Goal: Transaction & Acquisition: Purchase product/service

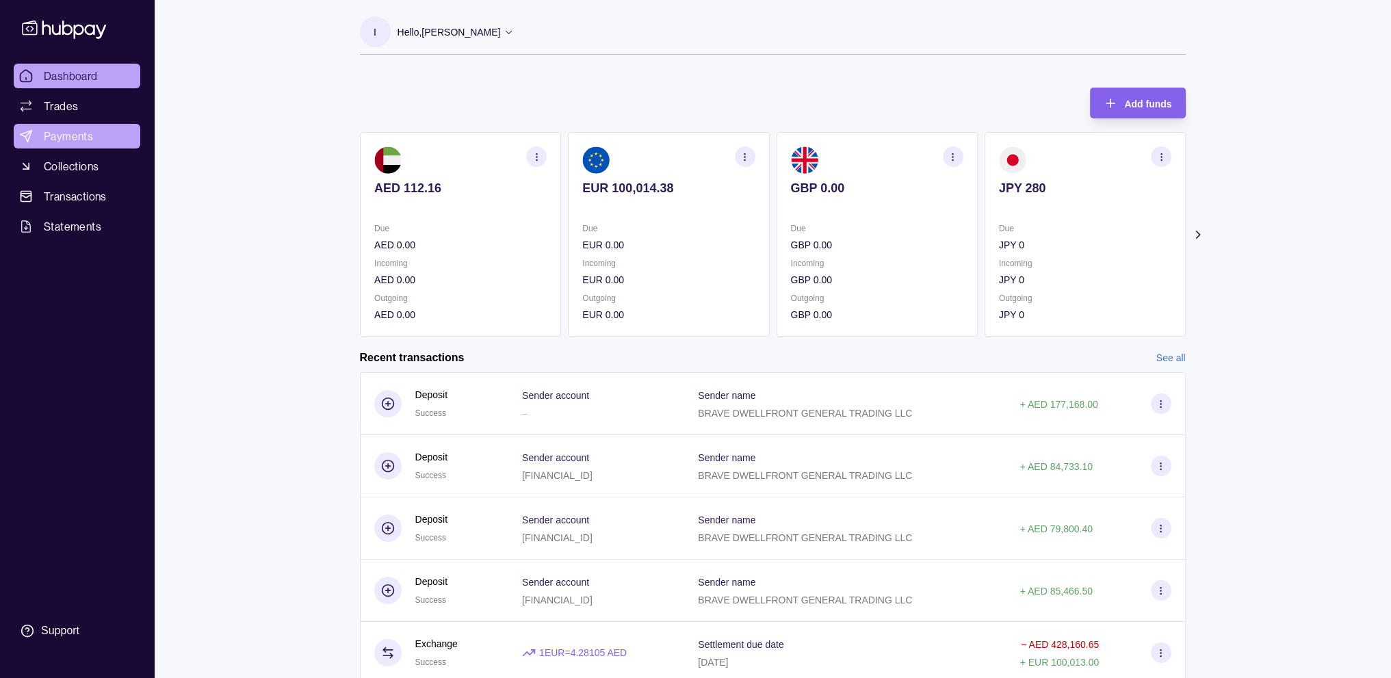
click at [75, 144] on link "Payments" at bounding box center [77, 136] width 127 height 25
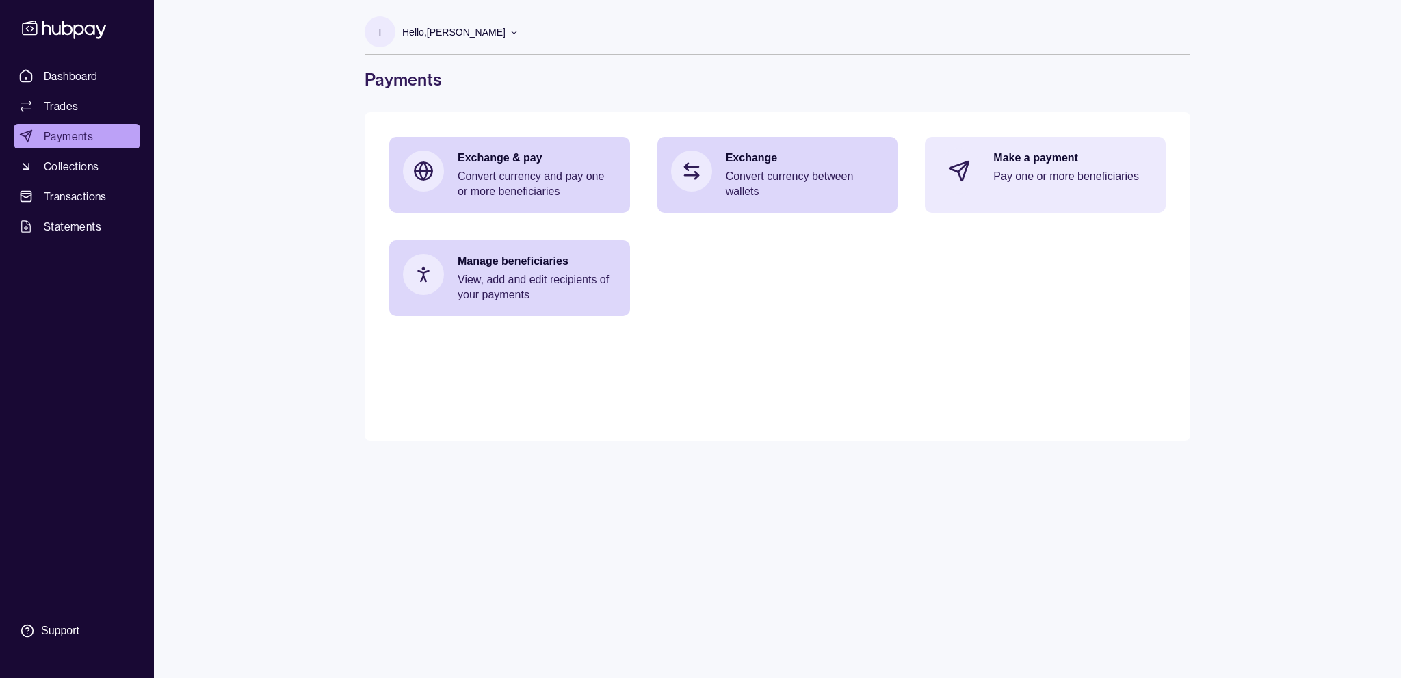
click at [1008, 174] on p "Pay one or more beneficiaries" at bounding box center [1072, 176] width 159 height 15
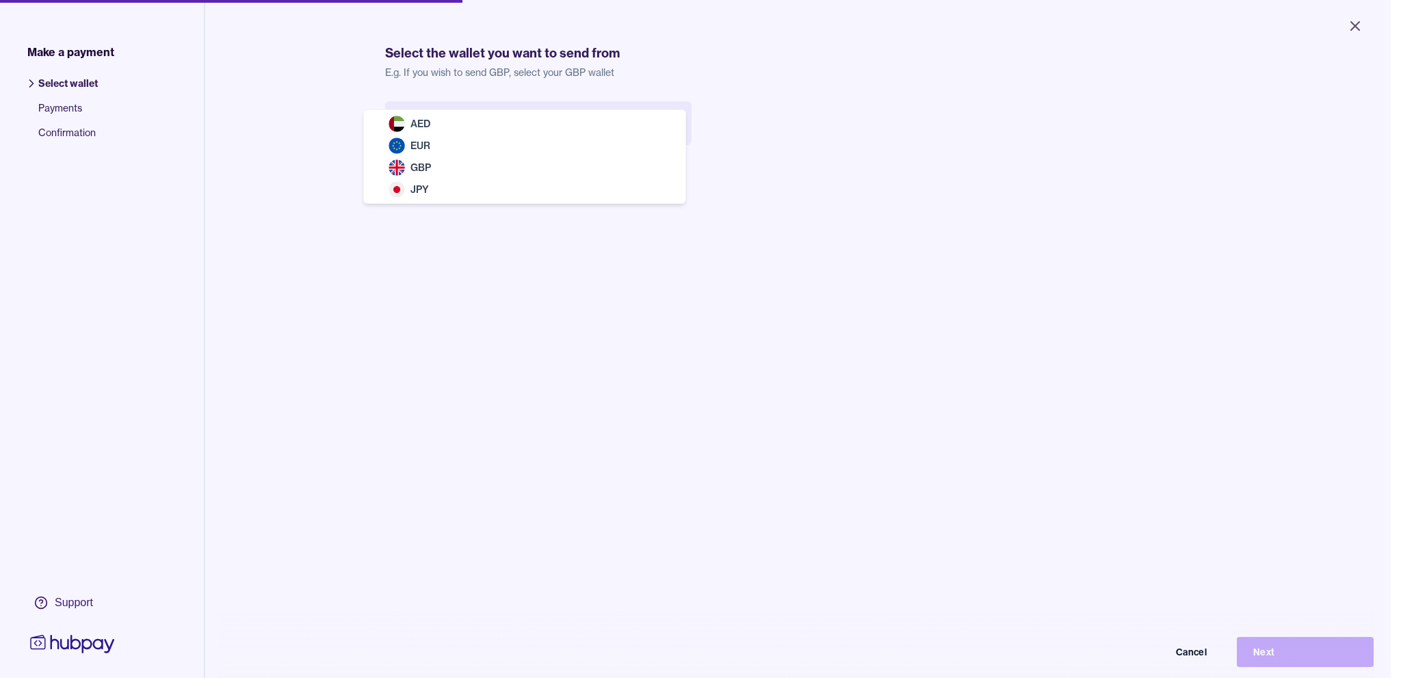
click at [634, 125] on body "Close Make a payment Select wallet Payments Confirmation Support Select the wal…" at bounding box center [695, 339] width 1391 height 678
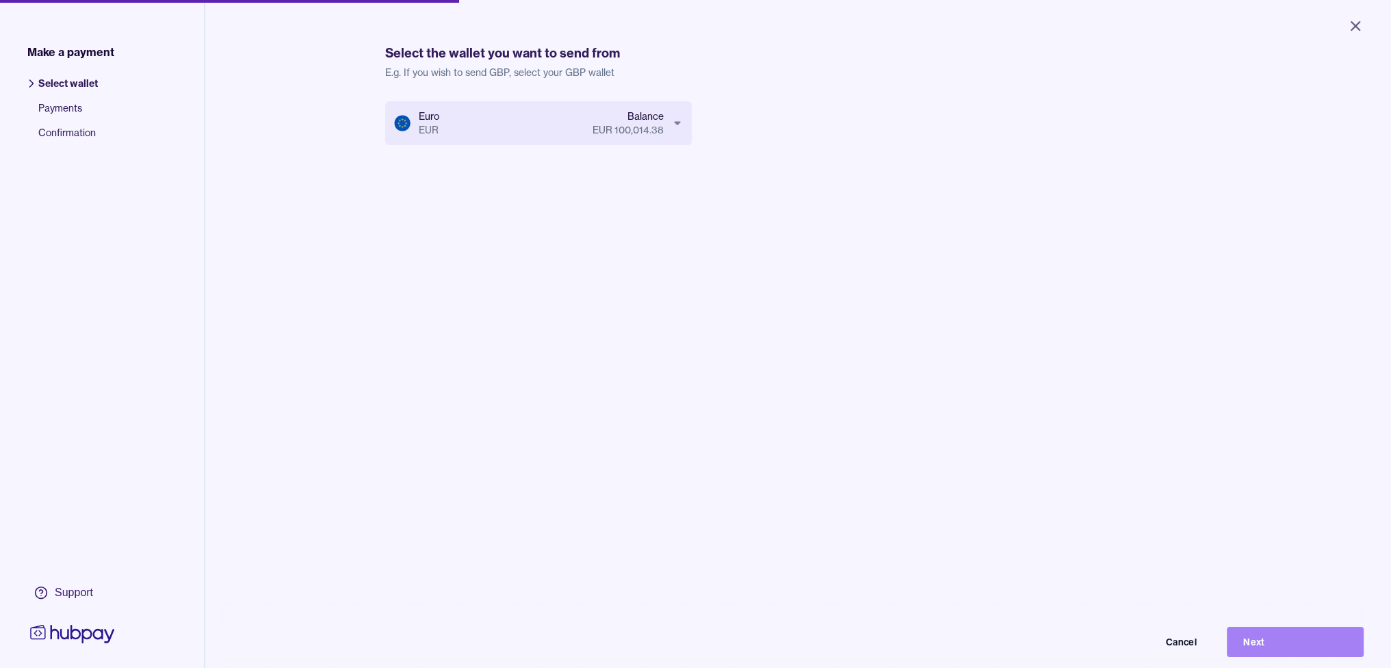
click at [1255, 653] on button "Next" at bounding box center [1295, 642] width 137 height 30
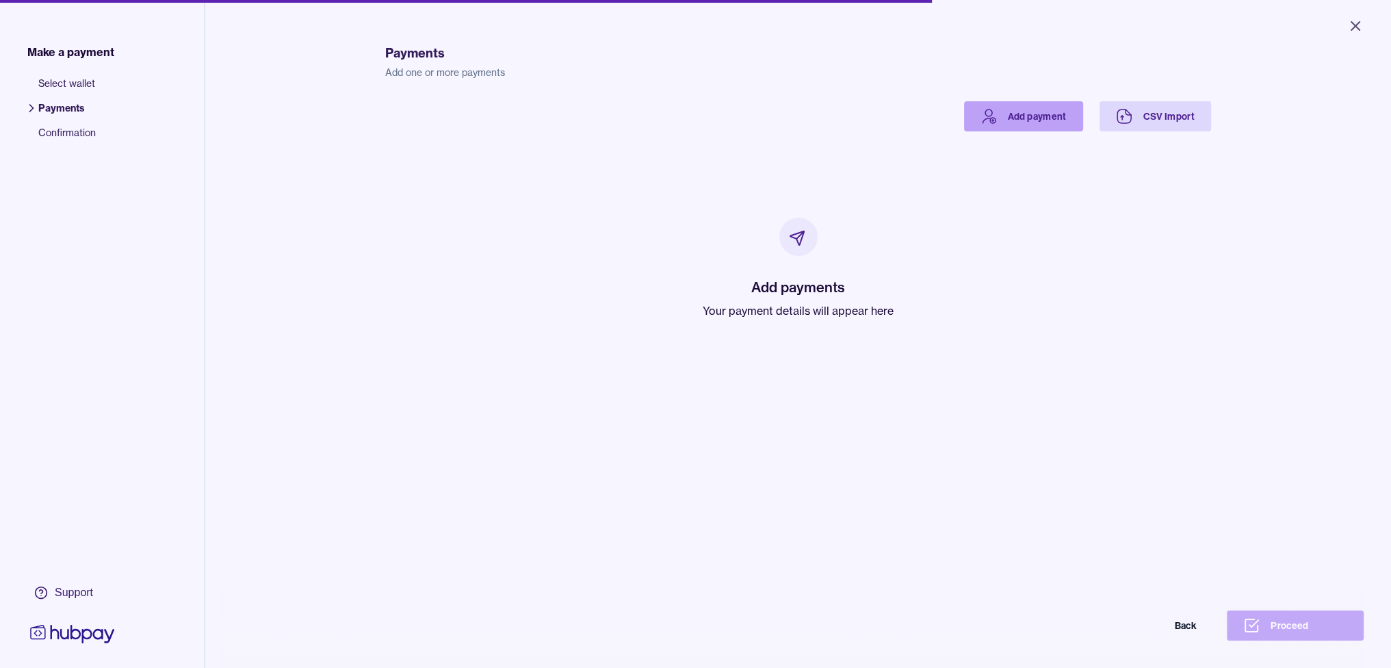
click at [1013, 116] on link "Add payment" at bounding box center [1023, 116] width 119 height 30
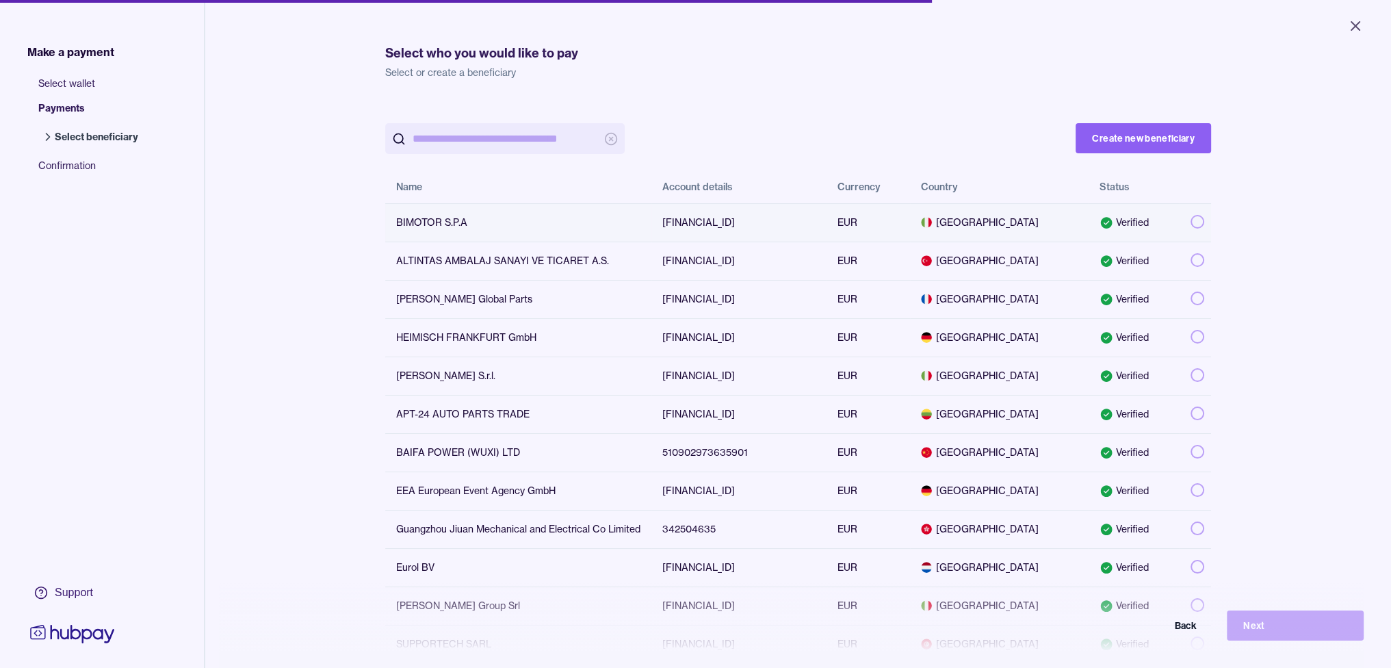
click at [1191, 225] on button "button" at bounding box center [1198, 222] width 14 height 14
click at [1259, 640] on button "Next" at bounding box center [1295, 625] width 137 height 30
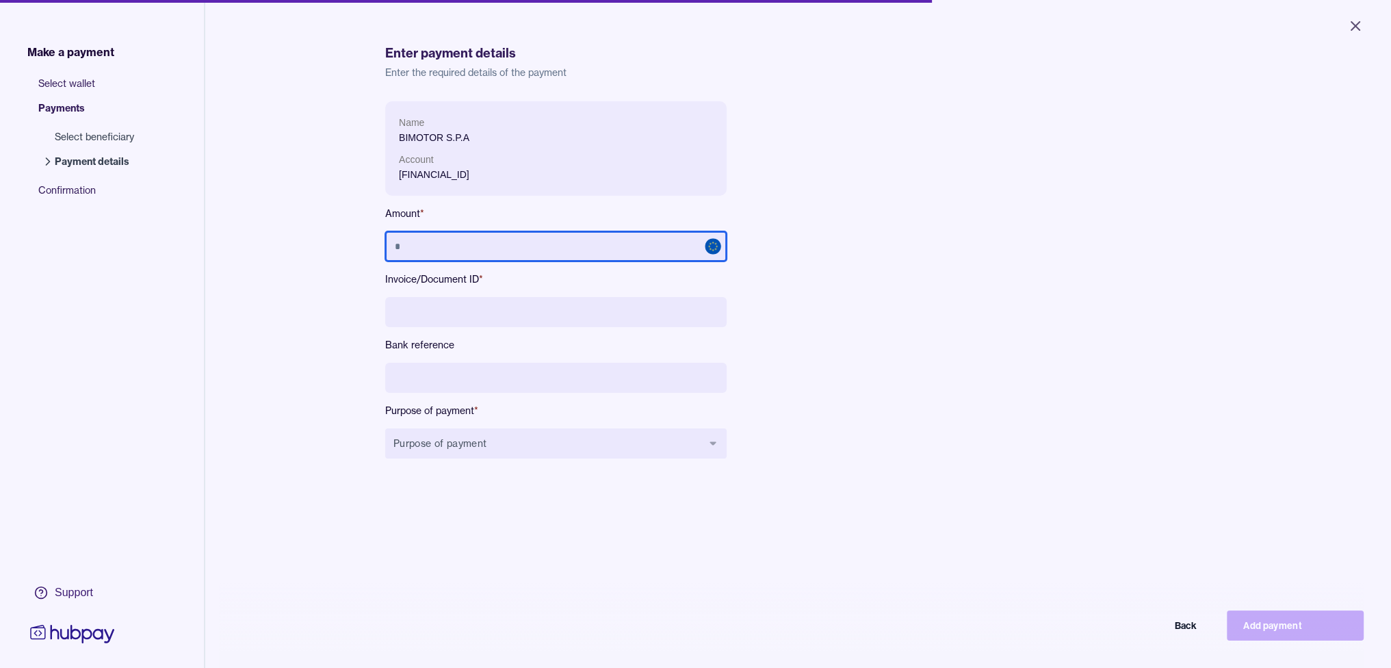
click at [461, 259] on input "text" at bounding box center [555, 246] width 341 height 30
type input "**********"
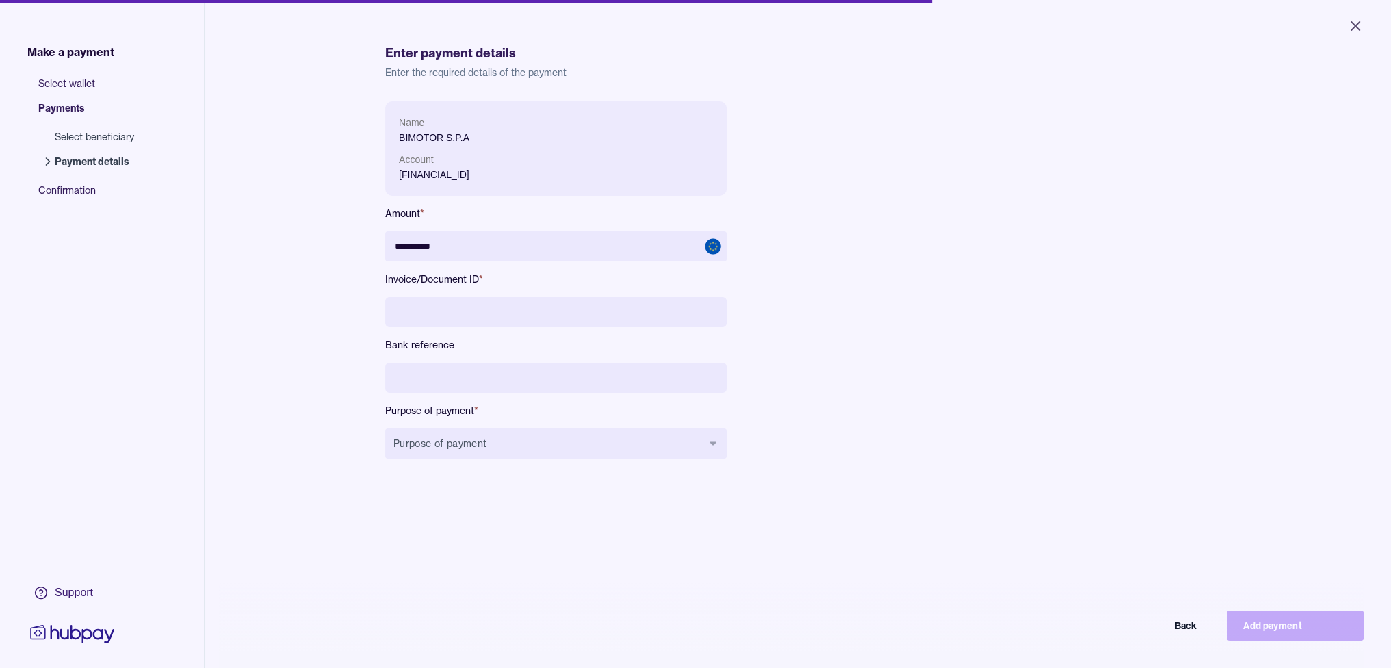
click at [482, 317] on input at bounding box center [555, 312] width 341 height 30
paste input "**********"
type input "**********"
click at [487, 431] on button "Purpose of payment" at bounding box center [555, 443] width 341 height 30
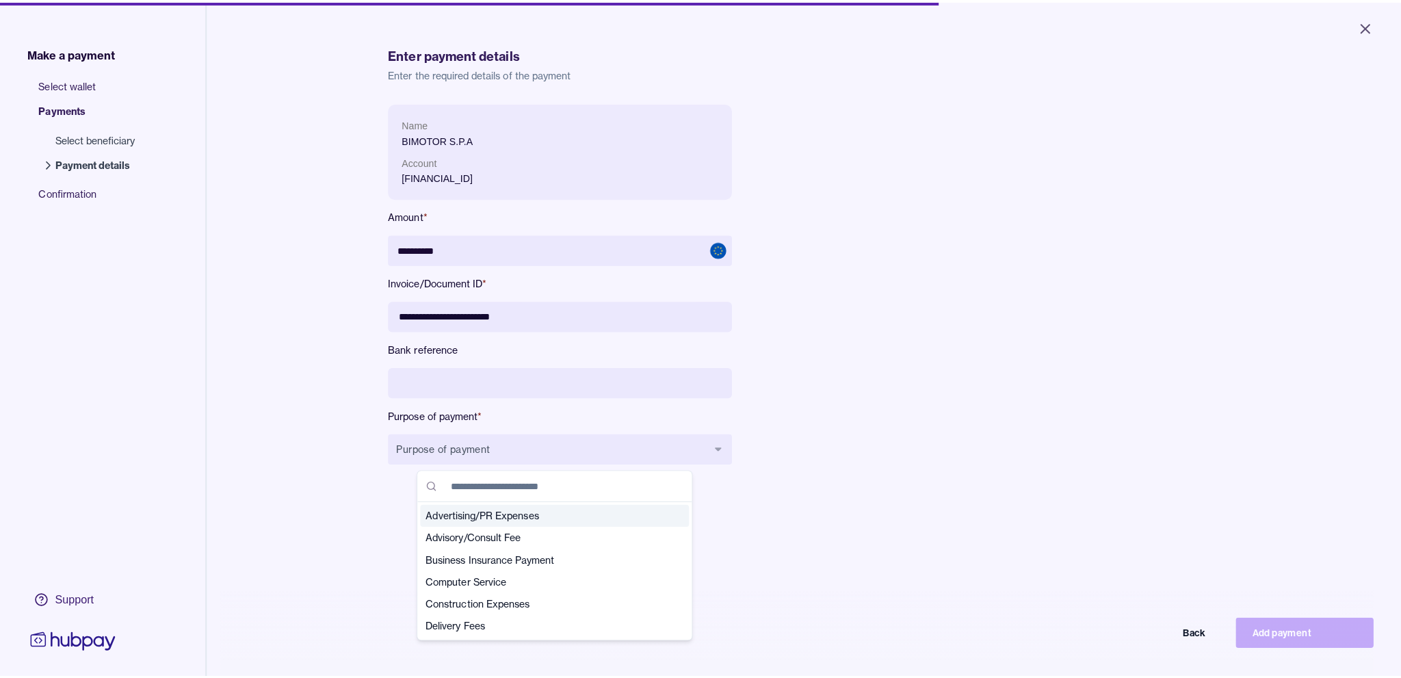
scroll to position [68, 0]
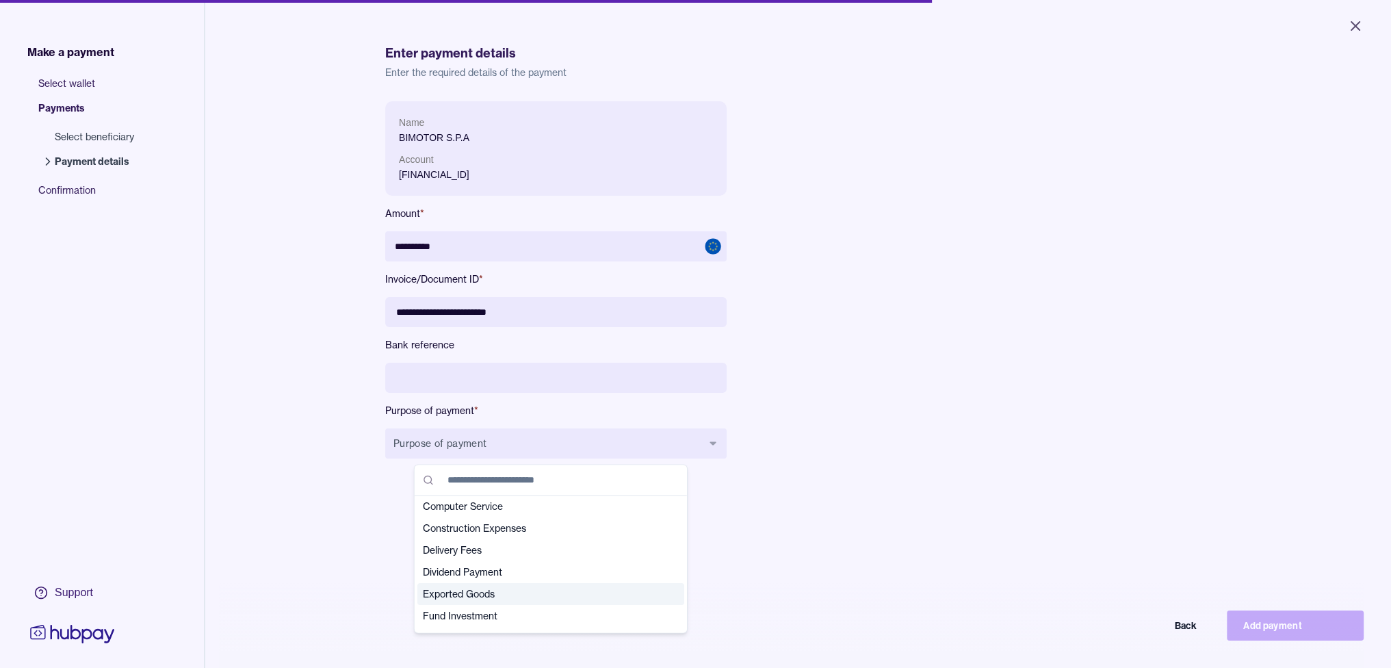
click at [490, 593] on span "Exported Goods" at bounding box center [542, 594] width 239 height 14
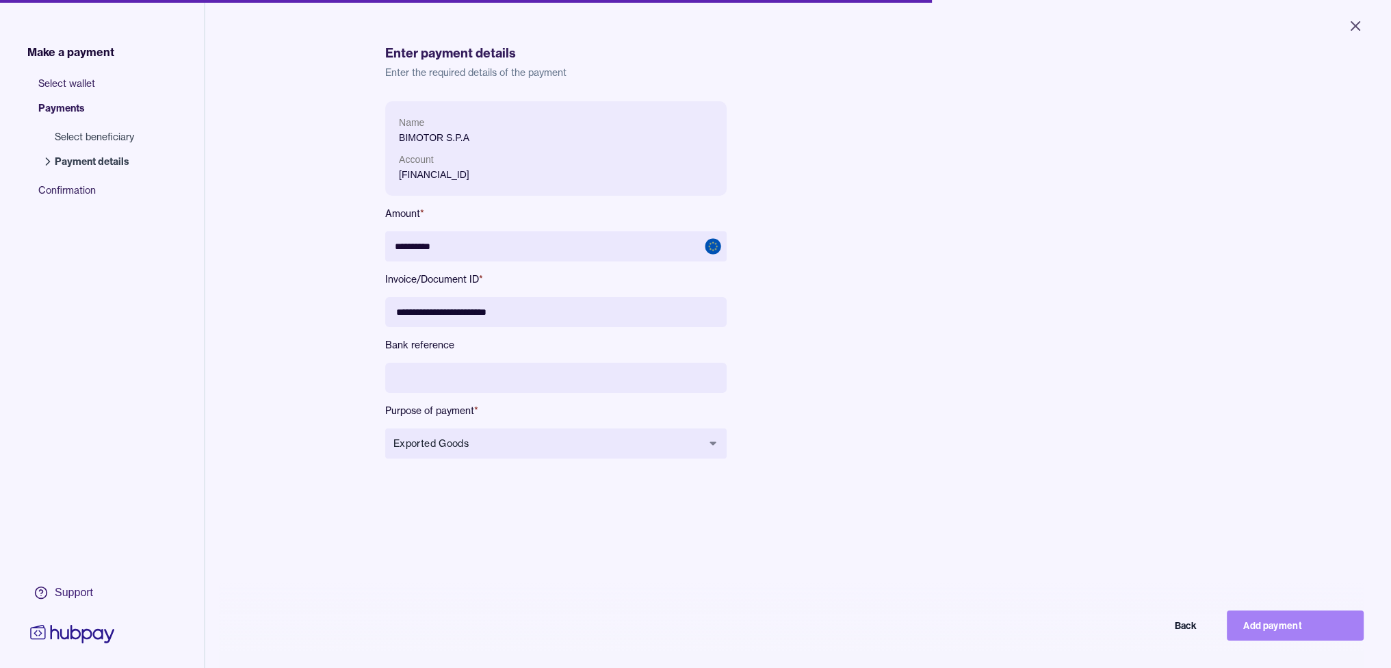
click at [1270, 629] on button "Add payment" at bounding box center [1295, 625] width 137 height 30
type input "*********"
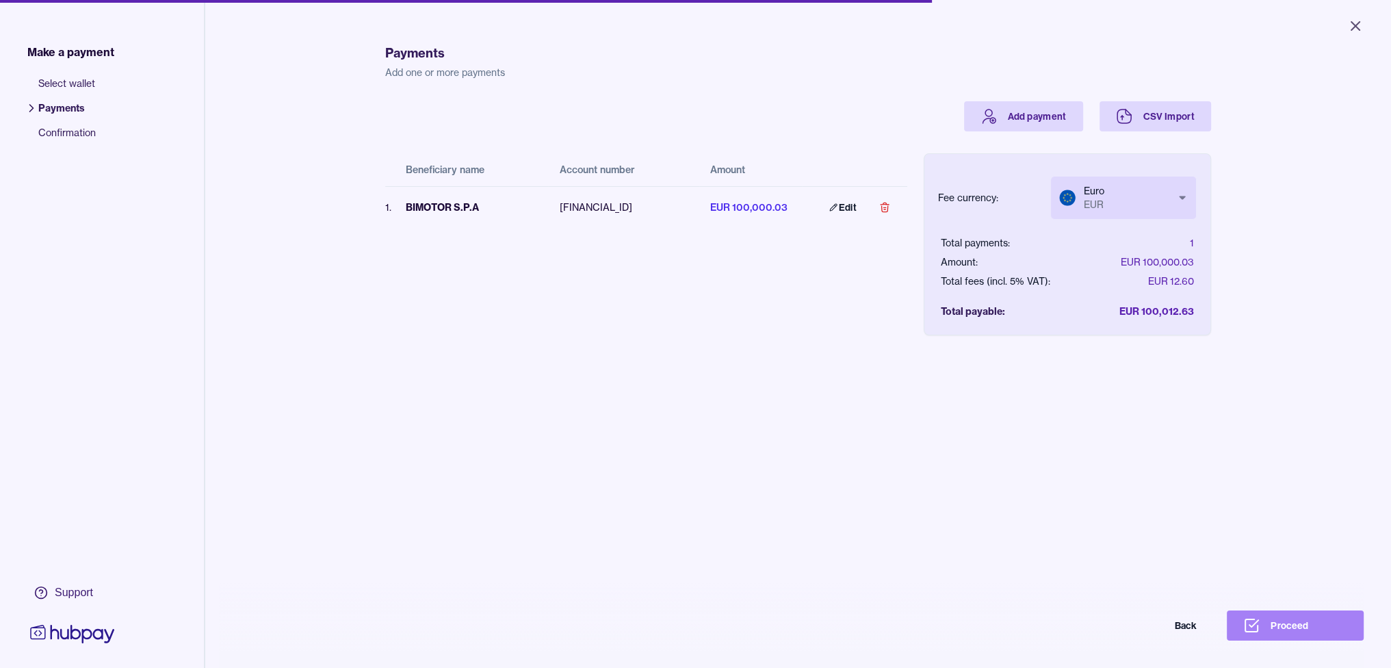
click at [1272, 637] on button "Proceed" at bounding box center [1295, 625] width 137 height 30
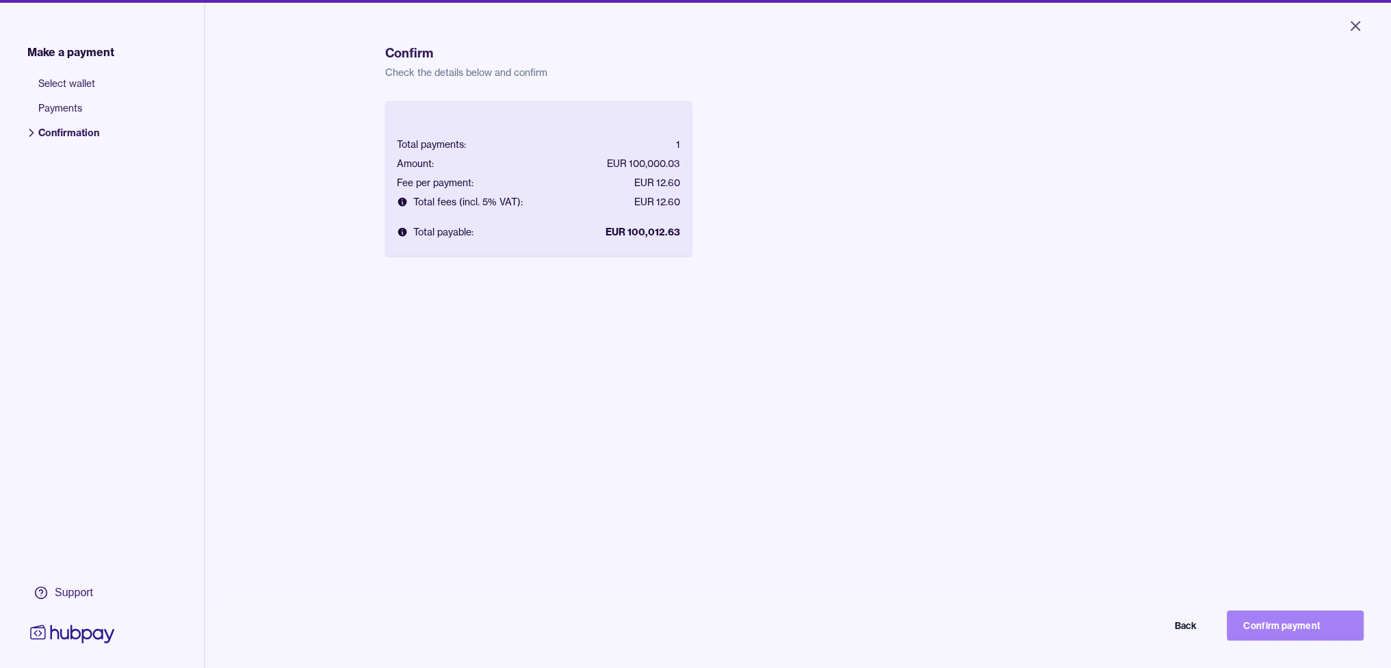
click at [1263, 638] on button "Confirm payment" at bounding box center [1295, 625] width 137 height 30
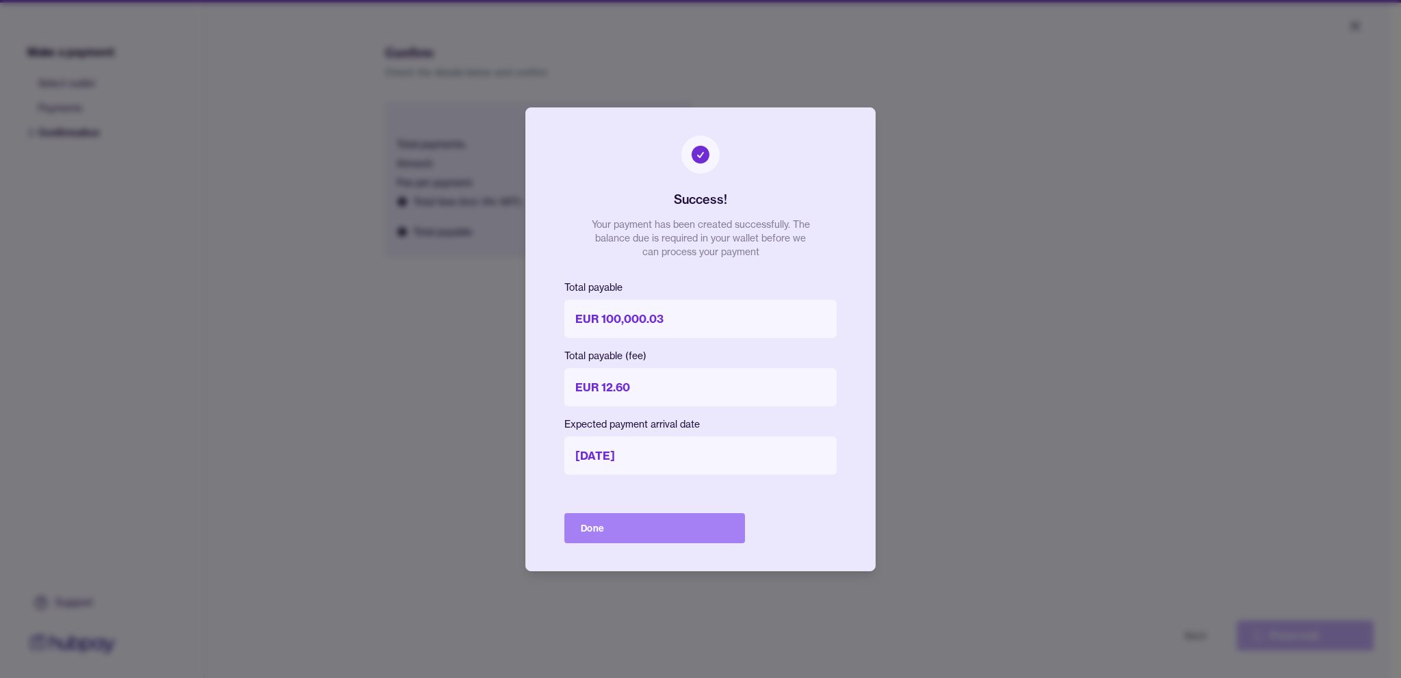
click at [613, 514] on button "Done" at bounding box center [654, 528] width 181 height 30
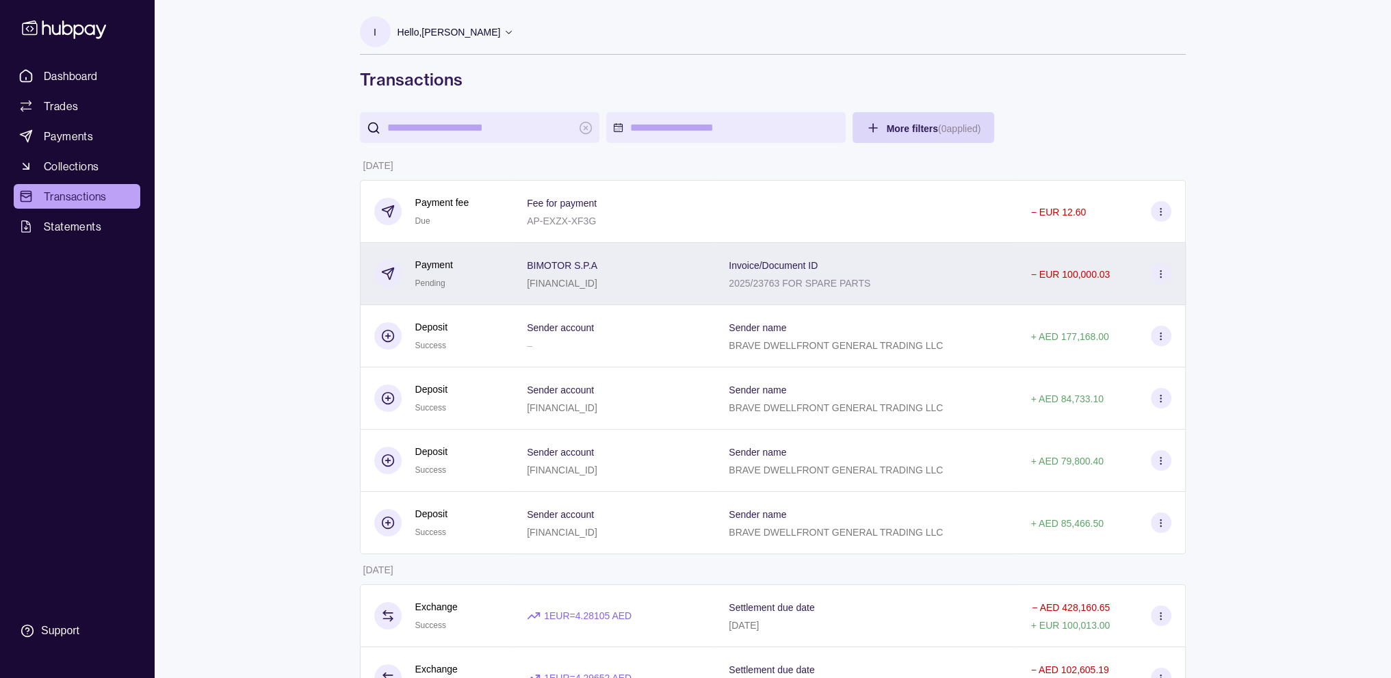
click at [1159, 280] on section at bounding box center [1161, 273] width 21 height 21
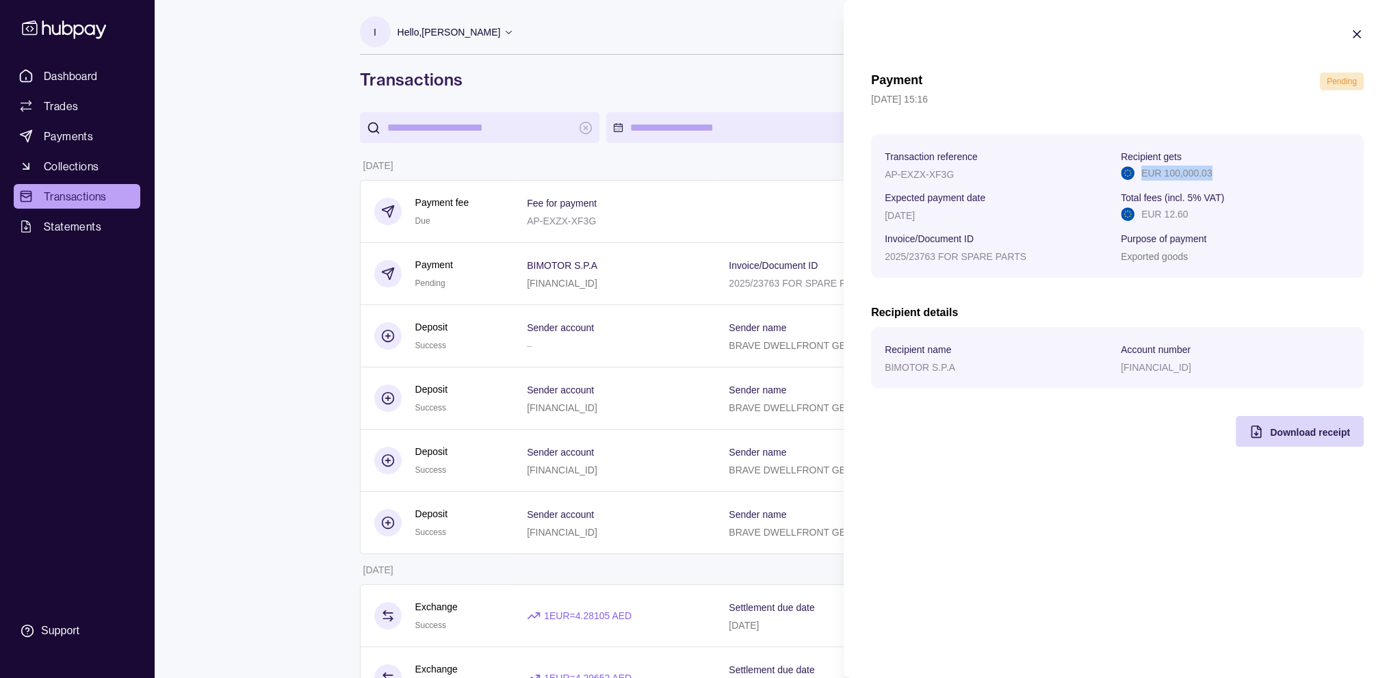
drag, startPoint x: 1141, startPoint y: 171, endPoint x: 1227, endPoint y: 171, distance: 86.2
click at [1227, 171] on div "EUR 100,000.03" at bounding box center [1235, 173] width 229 height 15
copy p "EUR 100,000.03"
click at [1277, 440] on div "Download receipt" at bounding box center [1310, 432] width 80 height 16
